Goal: Navigation & Orientation: Find specific page/section

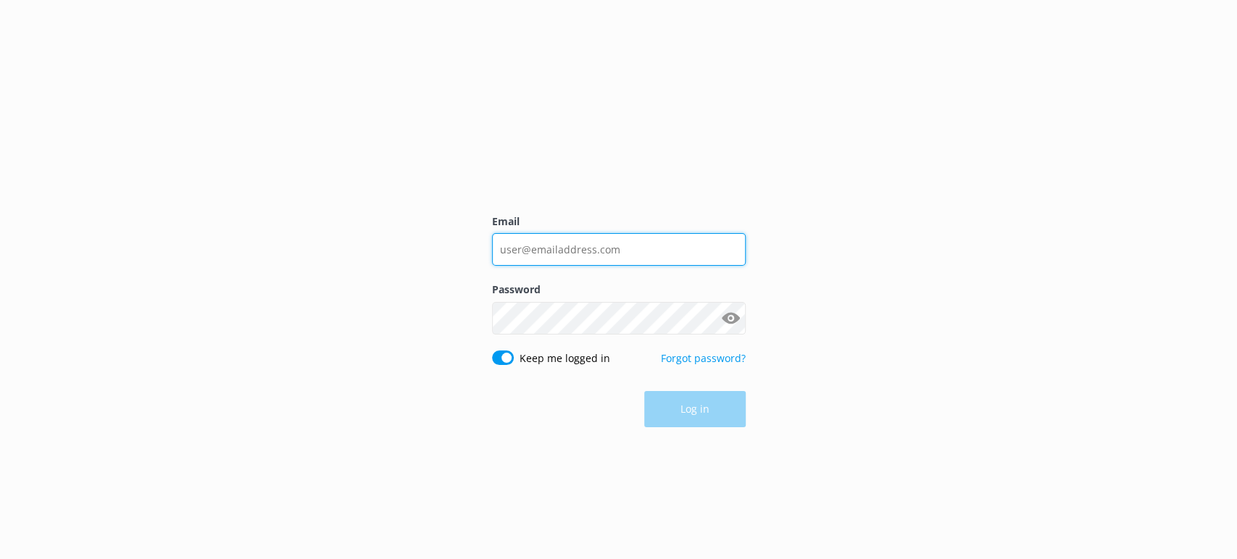
type input "[PERSON_NAME][EMAIL_ADDRESS][PERSON_NAME][DOMAIN_NAME]"
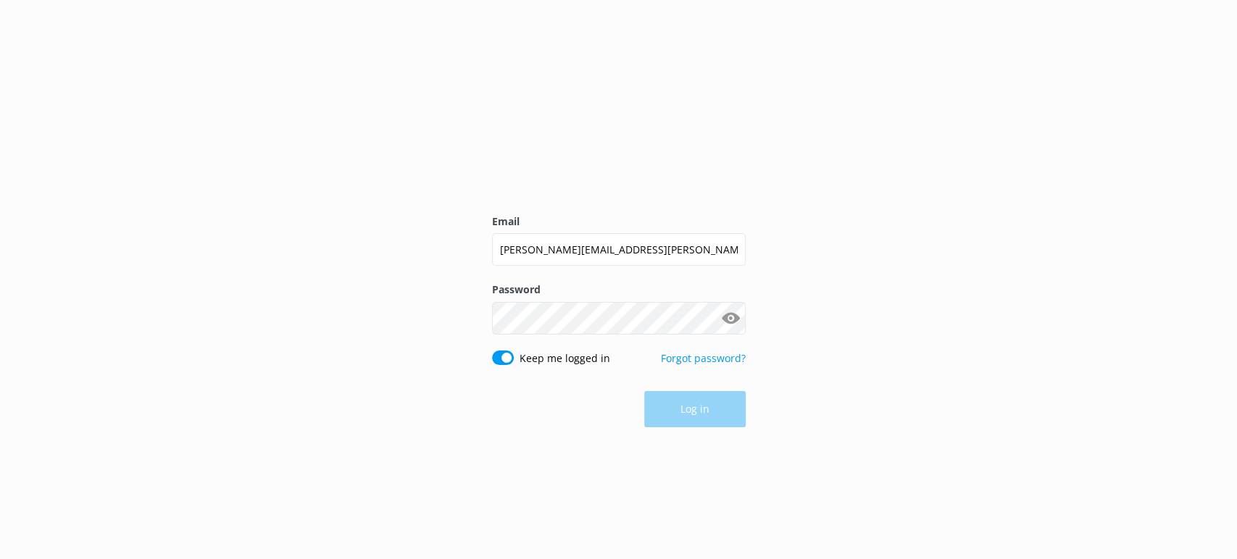
click at [684, 418] on div "Log in" at bounding box center [619, 409] width 254 height 36
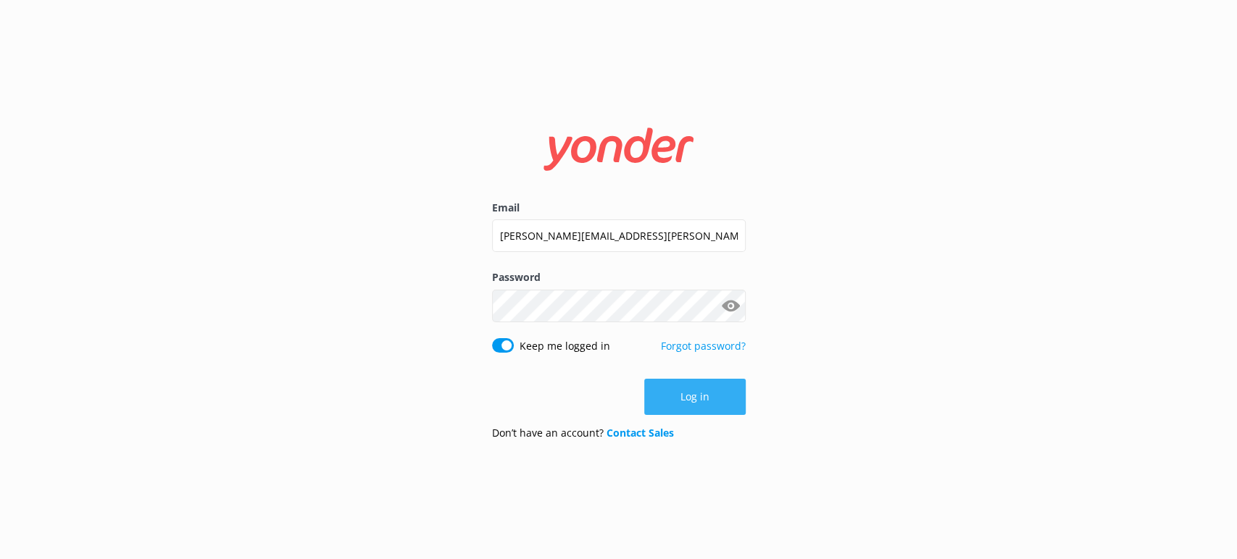
click at [702, 391] on button "Log in" at bounding box center [694, 397] width 101 height 36
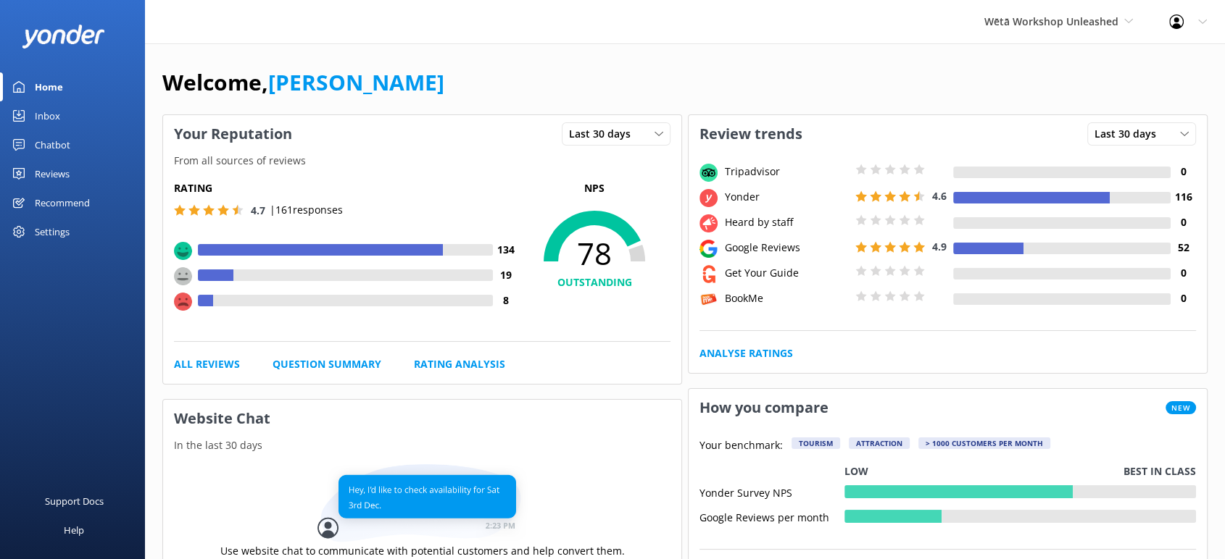
click at [43, 109] on div "Inbox" at bounding box center [47, 115] width 25 height 29
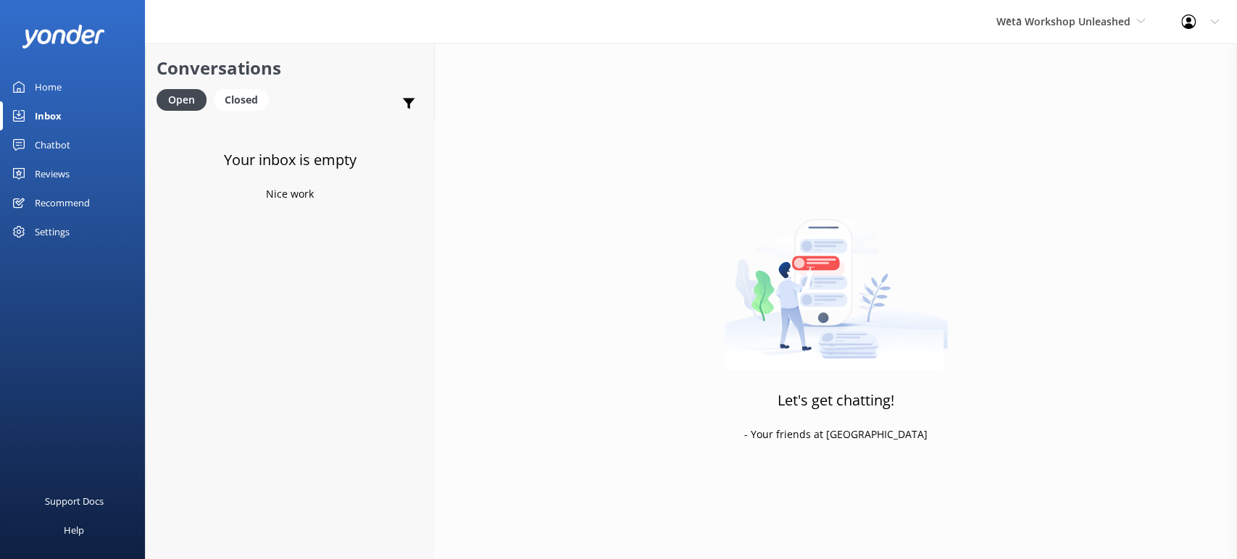
click at [49, 93] on div "Home" at bounding box center [48, 86] width 27 height 29
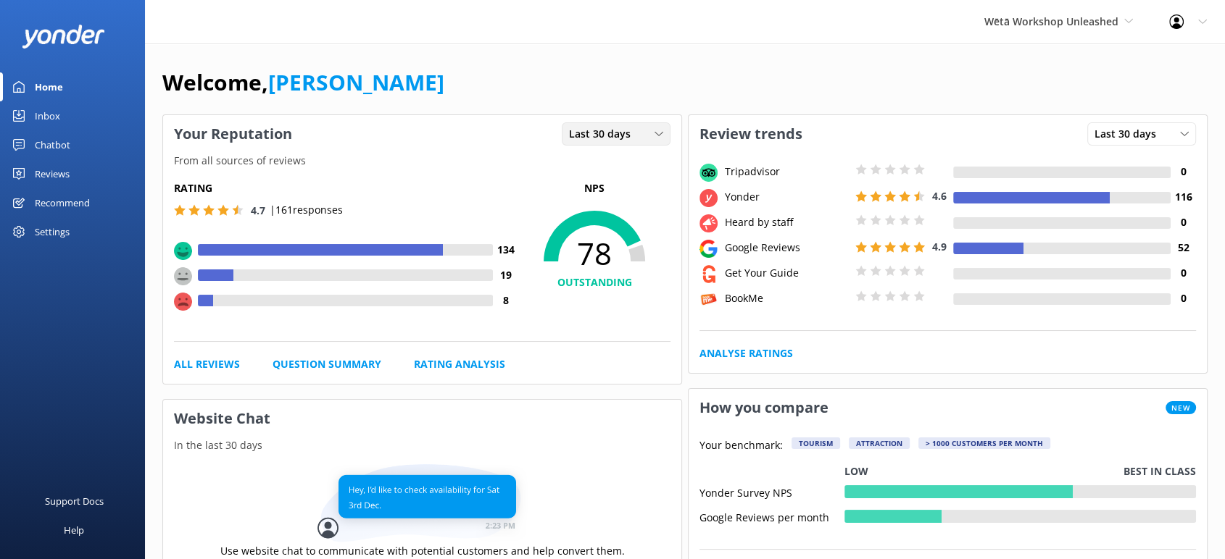
click at [651, 132] on div "Last 30 days" at bounding box center [615, 134] width 101 height 16
click at [603, 164] on div "Last 7 days" at bounding box center [593, 164] width 46 height 14
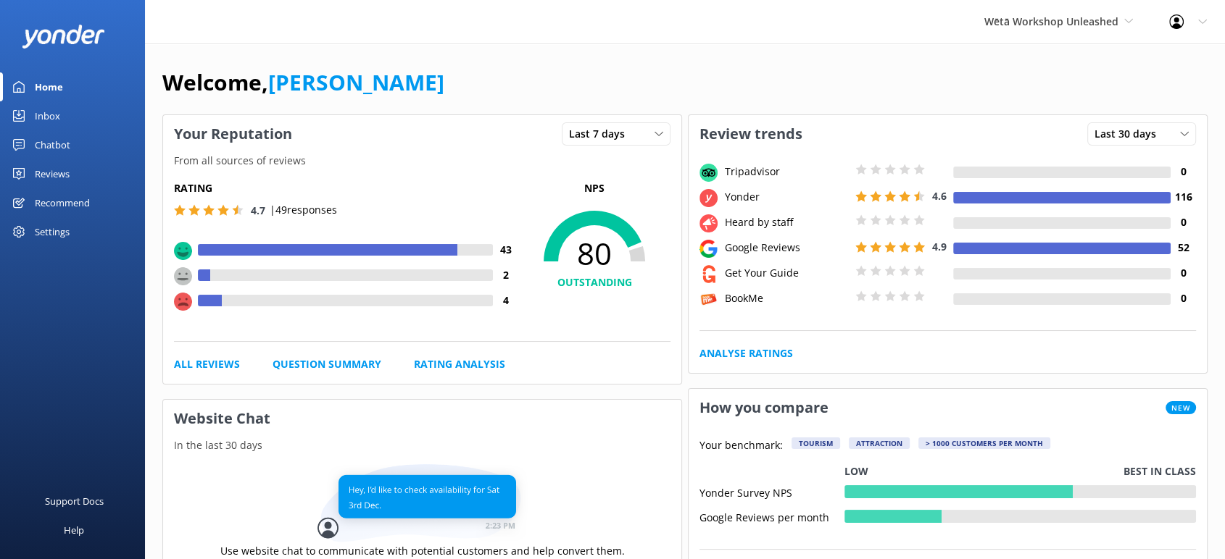
drag, startPoint x: 393, startPoint y: 117, endPoint x: 576, endPoint y: 64, distance: 190.8
click at [62, 119] on link "Inbox" at bounding box center [72, 115] width 145 height 29
